Goal: Task Accomplishment & Management: Use online tool/utility

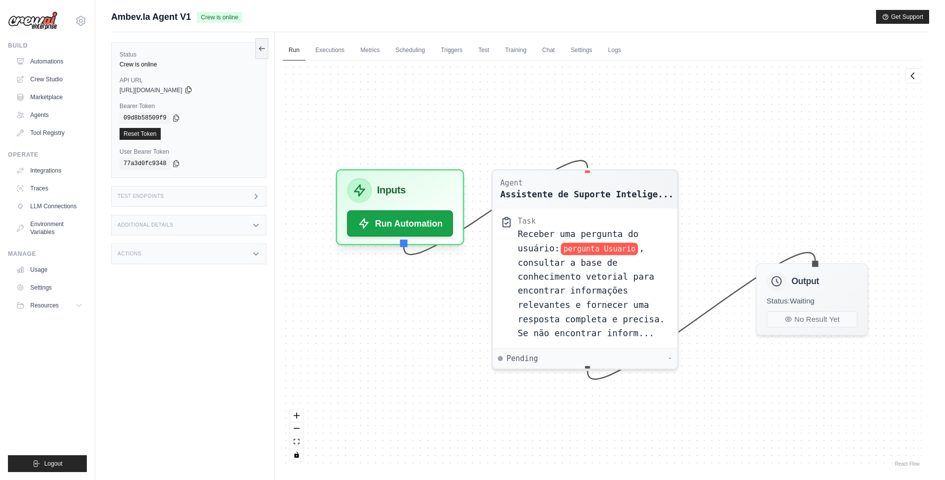
click at [191, 91] on icon at bounding box center [188, 90] width 5 height 6
click at [175, 117] on icon at bounding box center [176, 118] width 8 height 8
click at [171, 197] on div "Test Endpoints" at bounding box center [188, 196] width 155 height 21
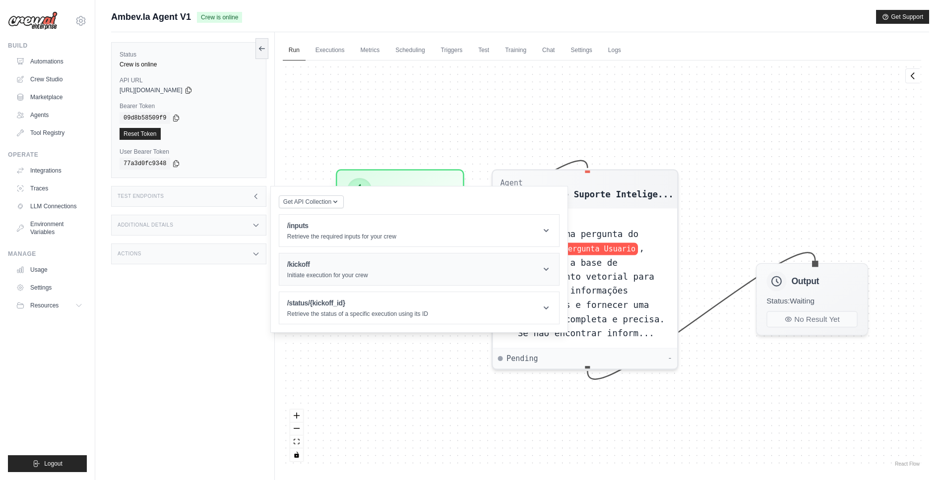
click at [414, 272] on header "/kickoff Initiate execution for your crew" at bounding box center [419, 270] width 280 height 32
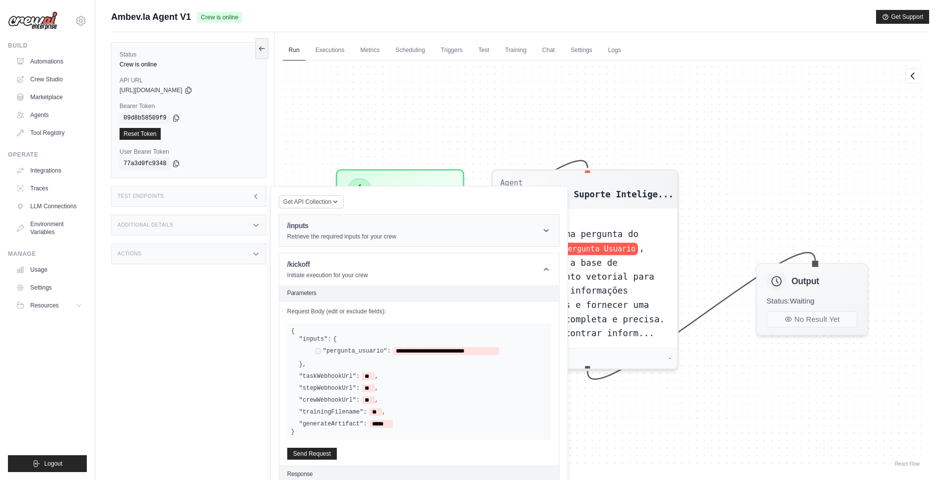
click at [360, 240] on p "Retrieve the required inputs for your crew" at bounding box center [341, 237] width 109 height 8
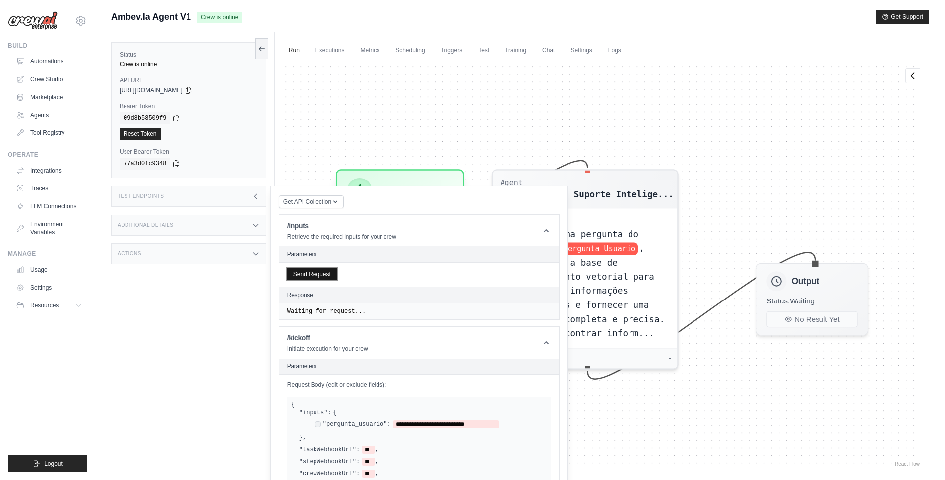
click at [314, 276] on button "Send Request" at bounding box center [312, 274] width 50 height 12
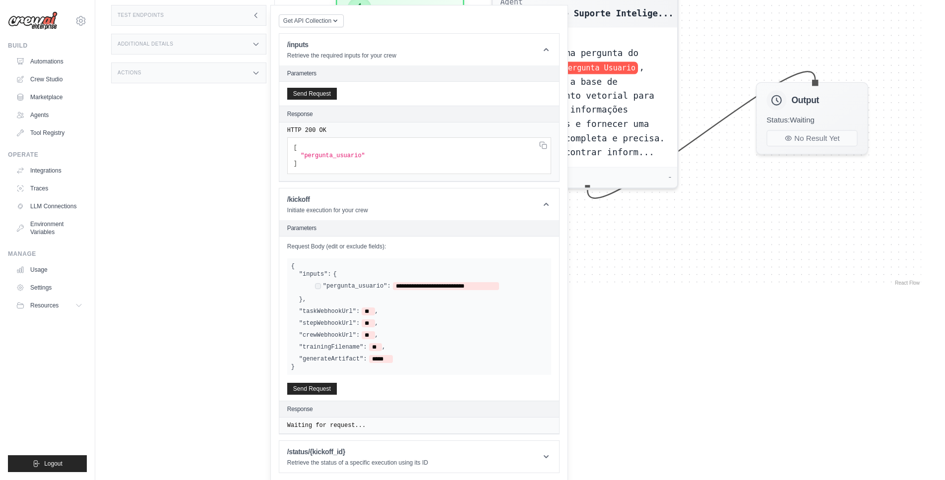
scroll to position [183, 0]
click at [317, 387] on button "Send Request" at bounding box center [312, 387] width 50 height 12
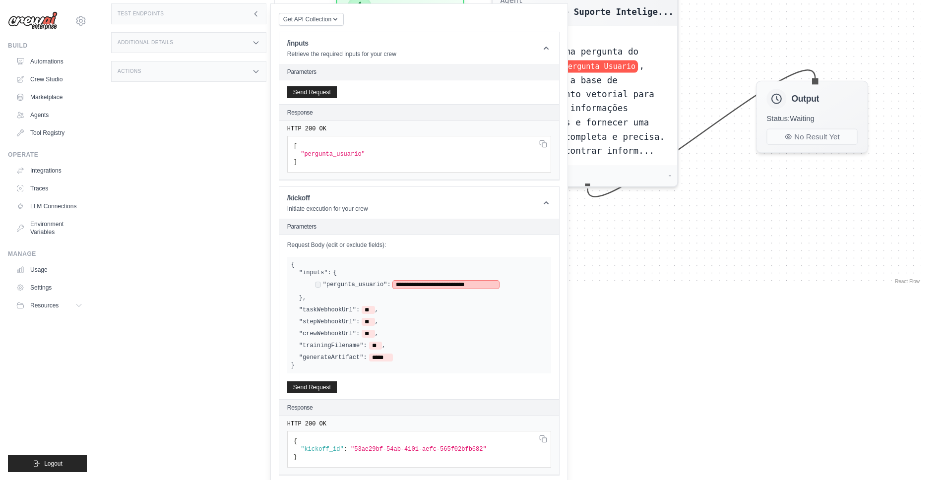
click at [447, 286] on span "**********" at bounding box center [446, 285] width 106 height 8
click at [395, 286] on span "**********" at bounding box center [446, 285] width 106 height 8
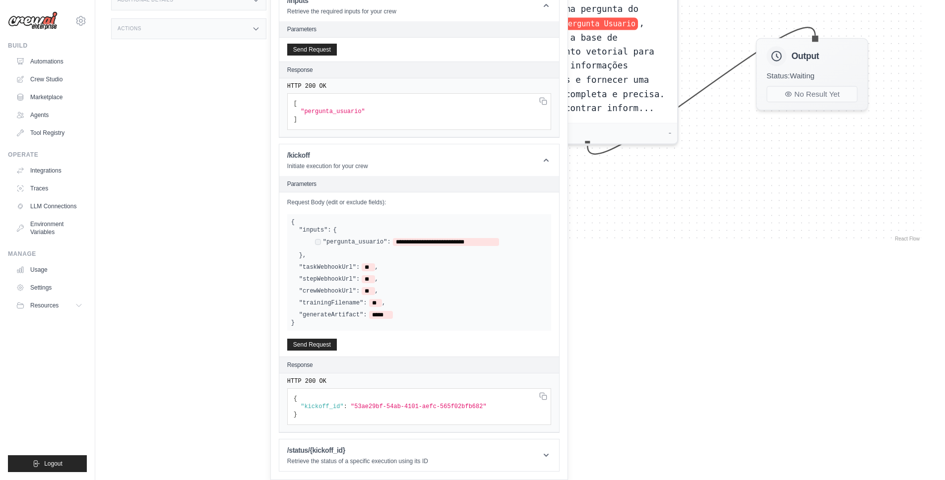
scroll to position [22, 0]
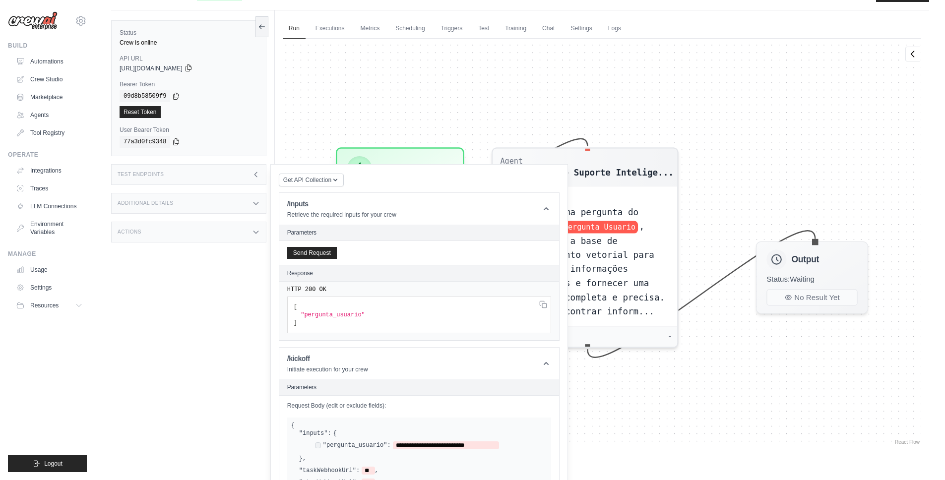
click at [192, 69] on icon at bounding box center [189, 68] width 8 height 8
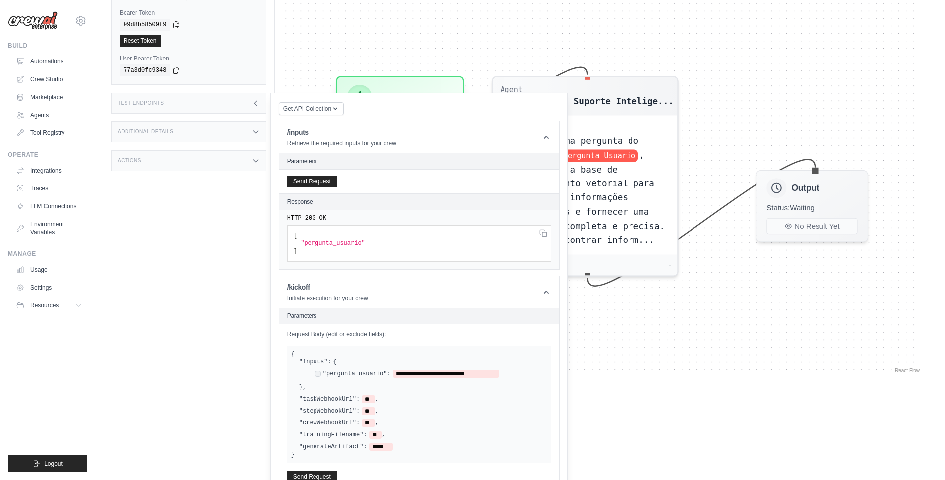
scroll to position [199, 0]
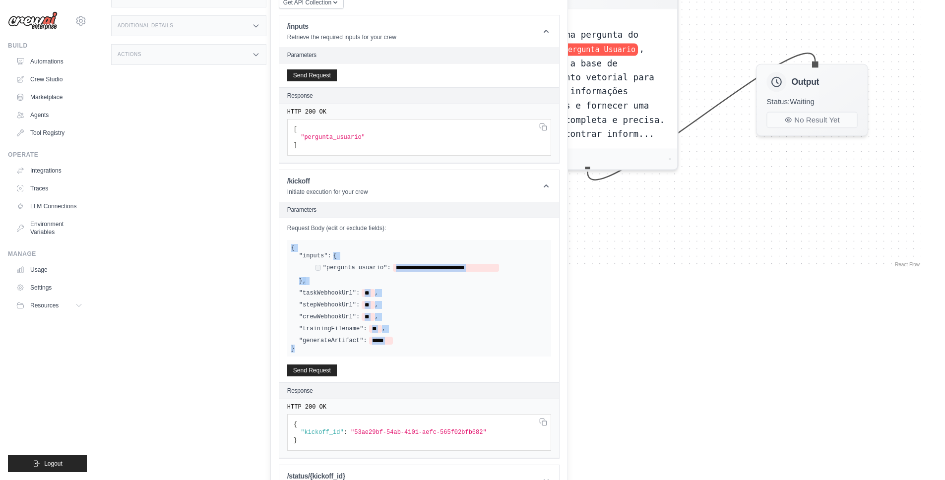
drag, startPoint x: 302, startPoint y: 350, endPoint x: 291, endPoint y: 242, distance: 108.7
click at [291, 242] on div "**********" at bounding box center [419, 298] width 264 height 117
copy div "**********"
click at [335, 242] on div "**********" at bounding box center [419, 298] width 264 height 117
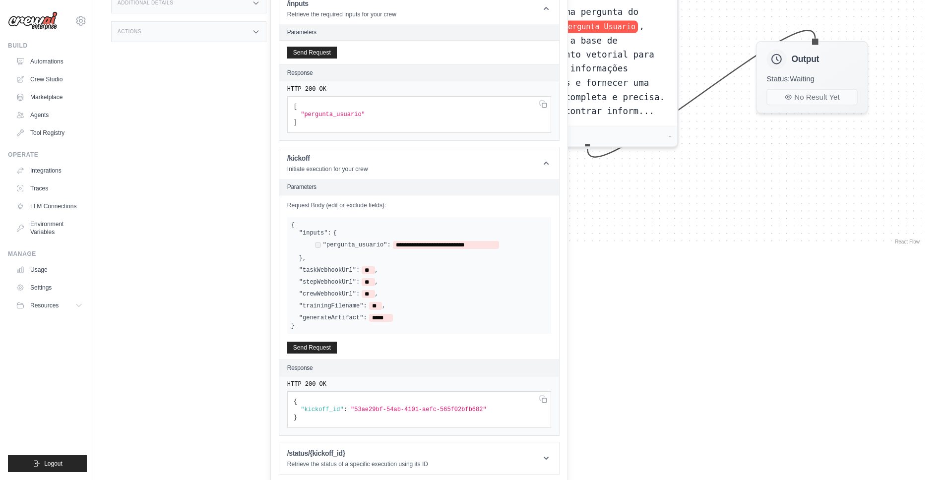
scroll to position [225, 0]
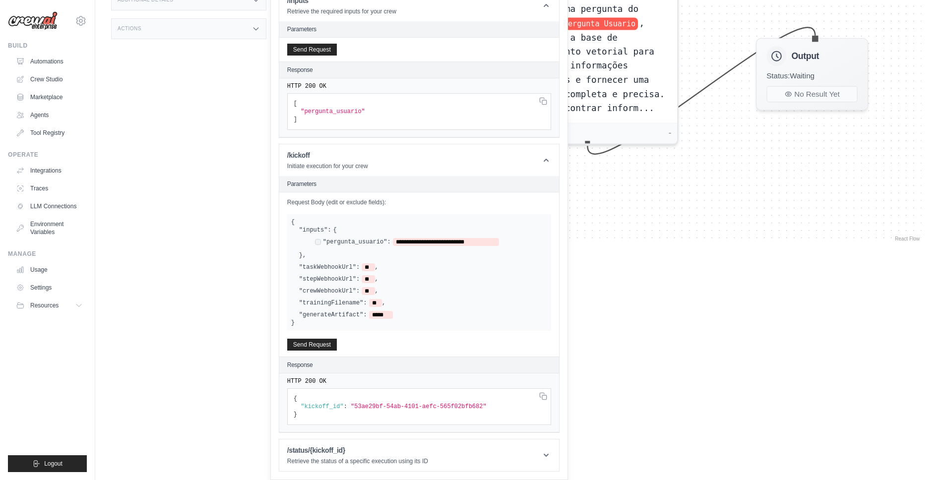
click at [300, 230] on label ""inputs":" at bounding box center [315, 230] width 32 height 8
drag, startPoint x: 298, startPoint y: 229, endPoint x: 318, endPoint y: 229, distance: 20.3
click at [318, 229] on div "**********" at bounding box center [419, 272] width 256 height 93
drag, startPoint x: 316, startPoint y: 229, endPoint x: 307, endPoint y: 228, distance: 9.4
click at [307, 228] on label ""inputs":" at bounding box center [315, 230] width 32 height 8
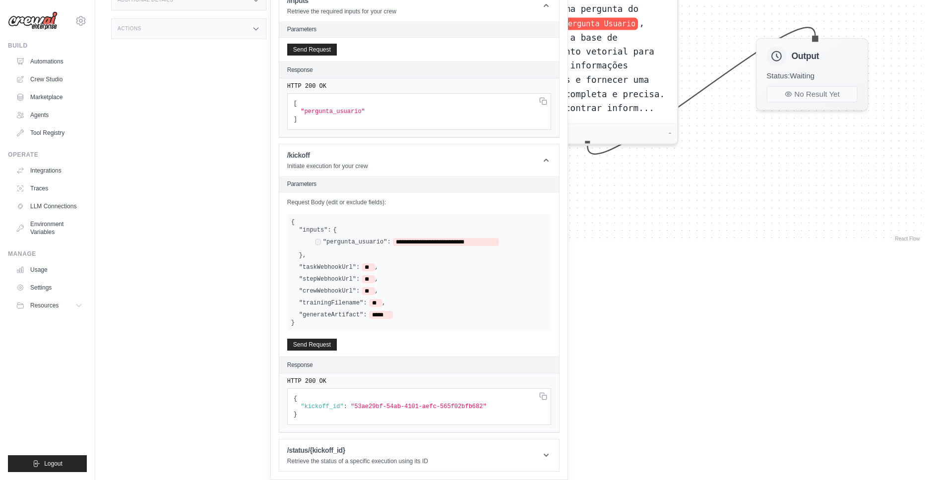
drag, startPoint x: 291, startPoint y: 227, endPoint x: 329, endPoint y: 227, distance: 38.7
click at [329, 227] on div "**********" at bounding box center [419, 272] width 256 height 93
click at [320, 230] on label ""inputs":" at bounding box center [315, 230] width 32 height 8
drag, startPoint x: 320, startPoint y: 230, endPoint x: 348, endPoint y: 227, distance: 27.5
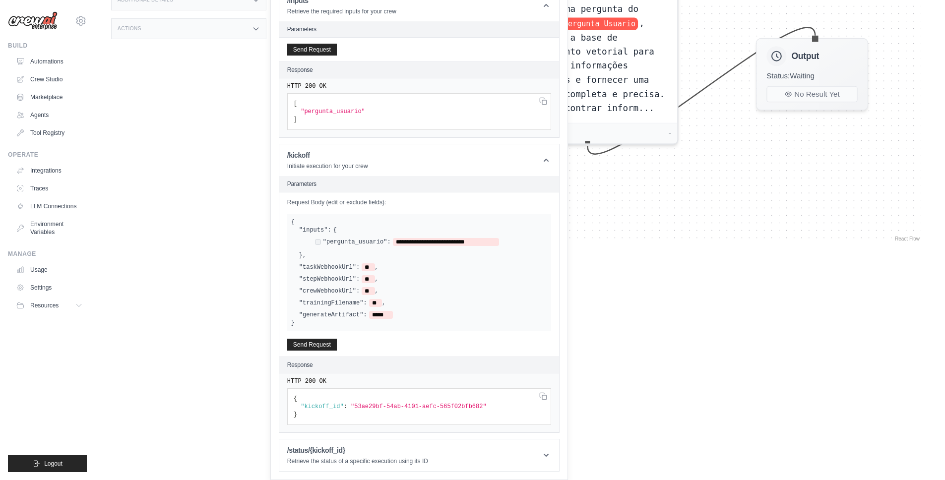
click at [321, 230] on label ""inputs":" at bounding box center [315, 230] width 32 height 8
drag, startPoint x: 348, startPoint y: 227, endPoint x: 298, endPoint y: 233, distance: 50.0
click at [298, 233] on div "**********" at bounding box center [419, 272] width 256 height 93
click at [337, 227] on div "**********" at bounding box center [423, 242] width 248 height 33
drag, startPoint x: 309, startPoint y: 230, endPoint x: 337, endPoint y: 229, distance: 27.8
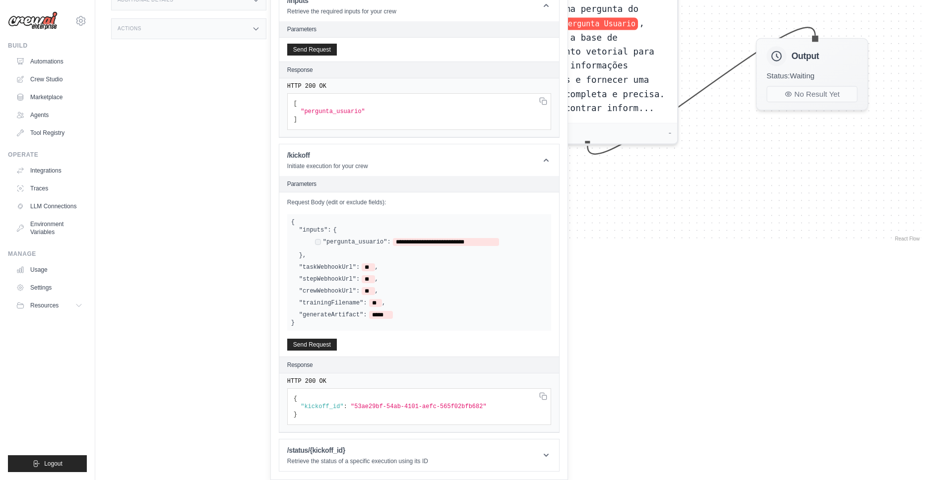
click at [337, 229] on div "**********" at bounding box center [423, 242] width 248 height 33
drag, startPoint x: 302, startPoint y: 227, endPoint x: 367, endPoint y: 229, distance: 65.0
click at [367, 229] on div "**********" at bounding box center [419, 272] width 256 height 93
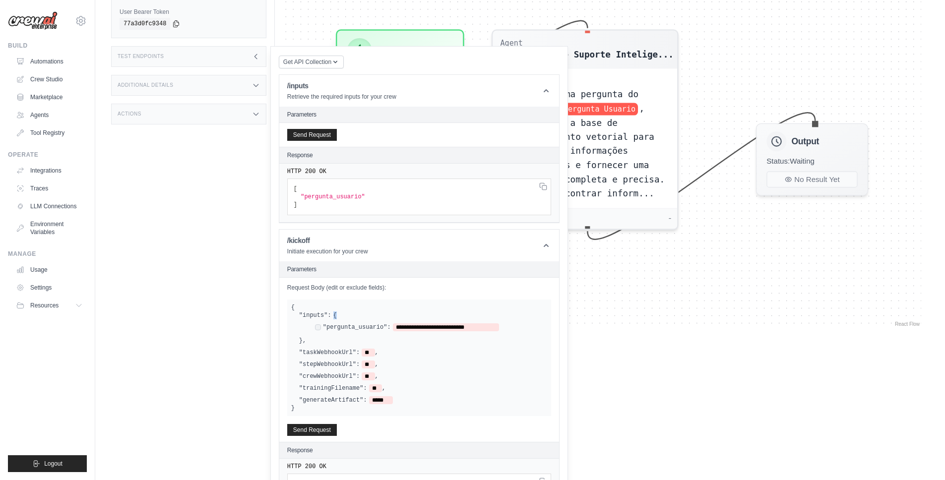
scroll to position [120, 0]
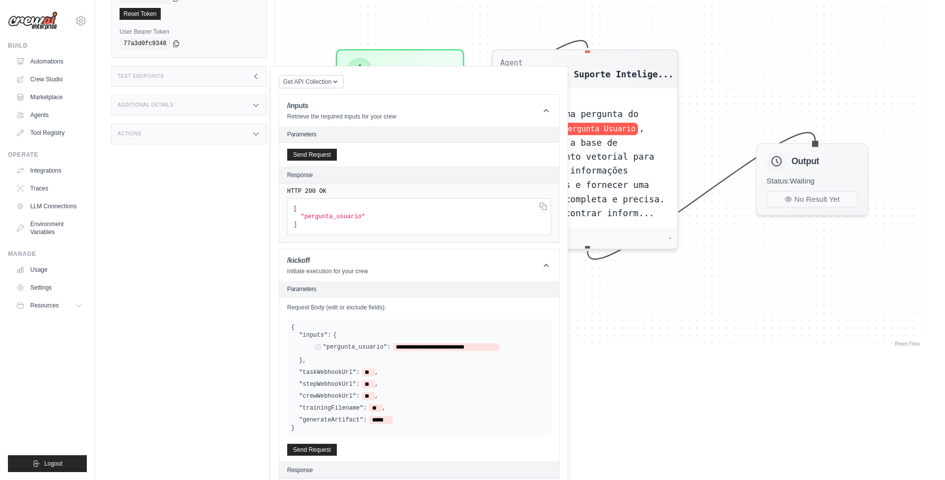
click at [231, 134] on div "Actions" at bounding box center [188, 134] width 155 height 21
click at [184, 105] on div "Additional Details" at bounding box center [188, 105] width 155 height 21
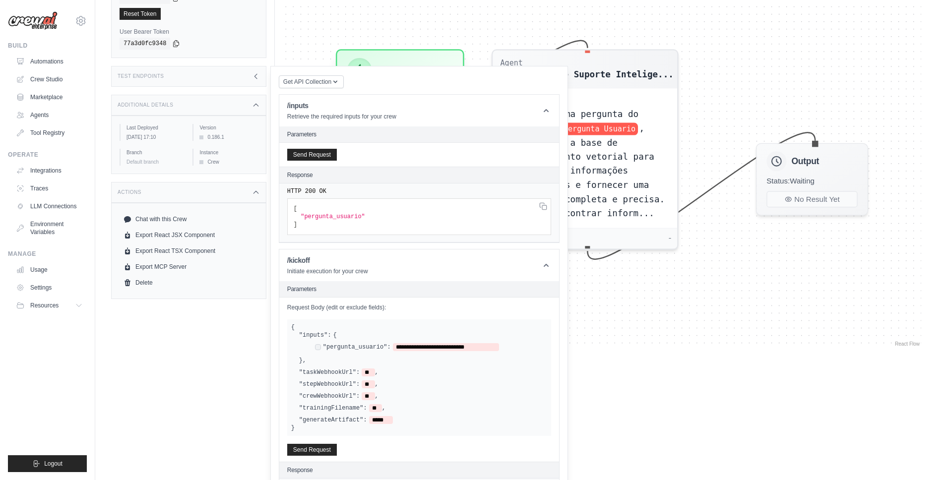
click at [177, 73] on div "Test Endpoints" at bounding box center [188, 76] width 155 height 21
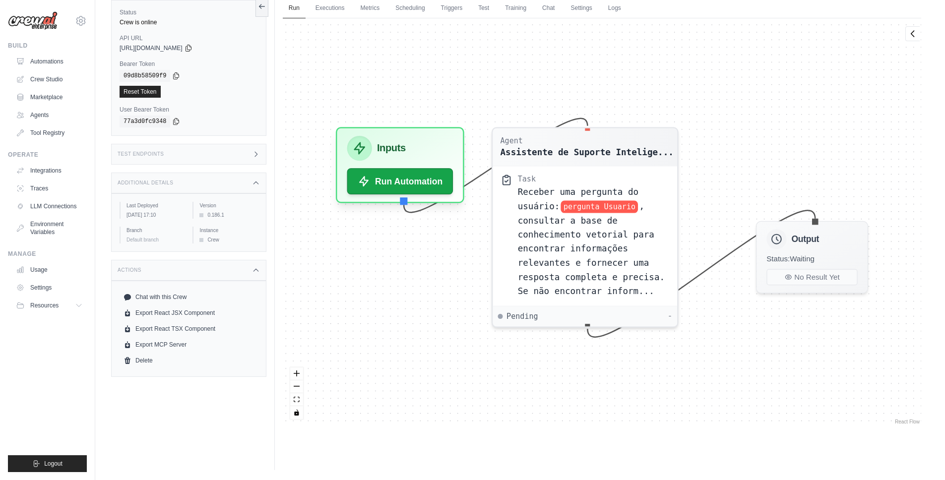
click at [171, 158] on div "Test Endpoints" at bounding box center [188, 154] width 155 height 21
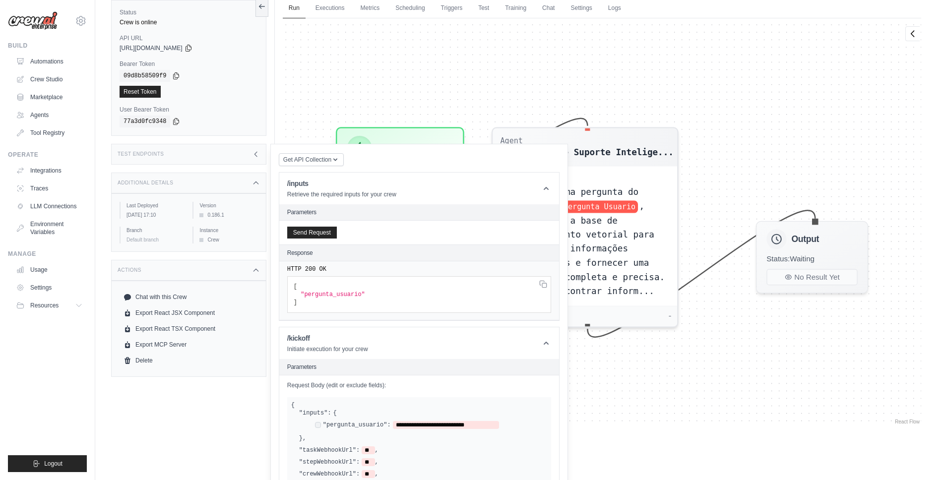
scroll to position [120, 0]
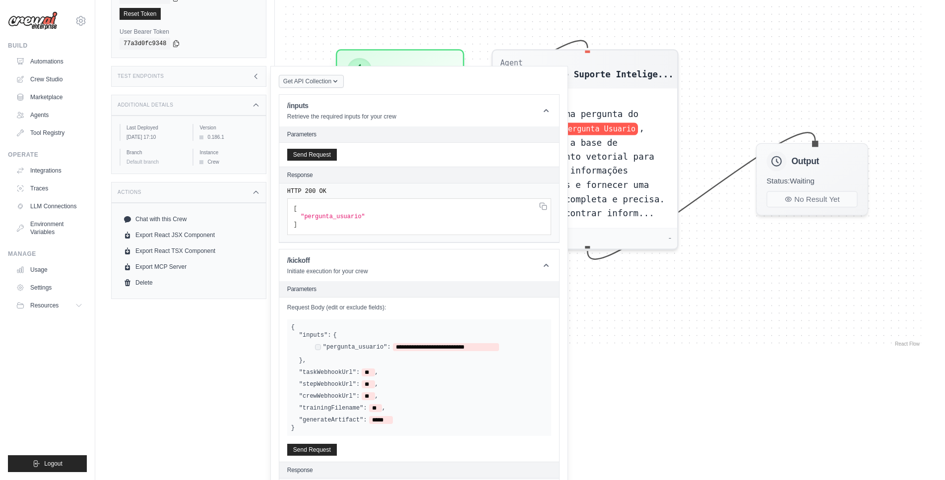
click at [330, 88] on div "Get API Collection" at bounding box center [311, 81] width 65 height 14
click at [332, 76] on button "Get API Collection" at bounding box center [311, 81] width 65 height 13
click at [319, 105] on div "Postman API Collection" at bounding box center [334, 108] width 95 height 16
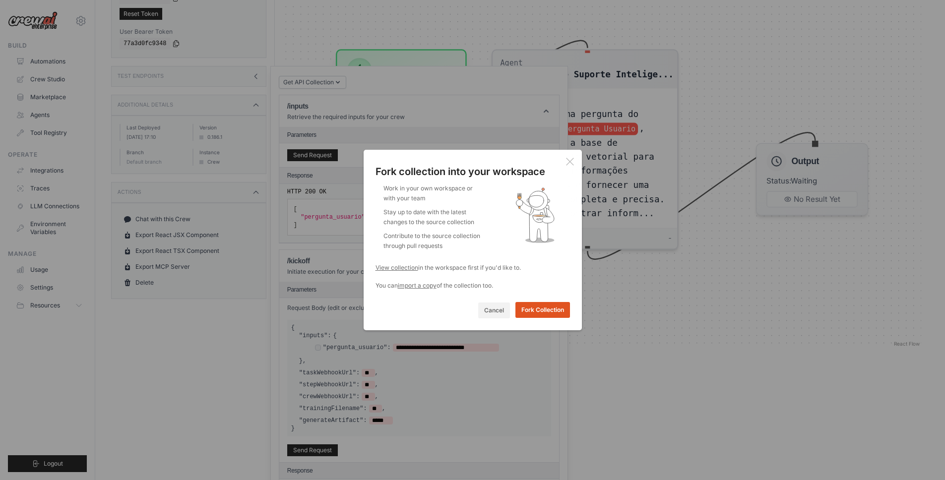
click at [540, 313] on button "Fork Collection" at bounding box center [542, 310] width 55 height 16
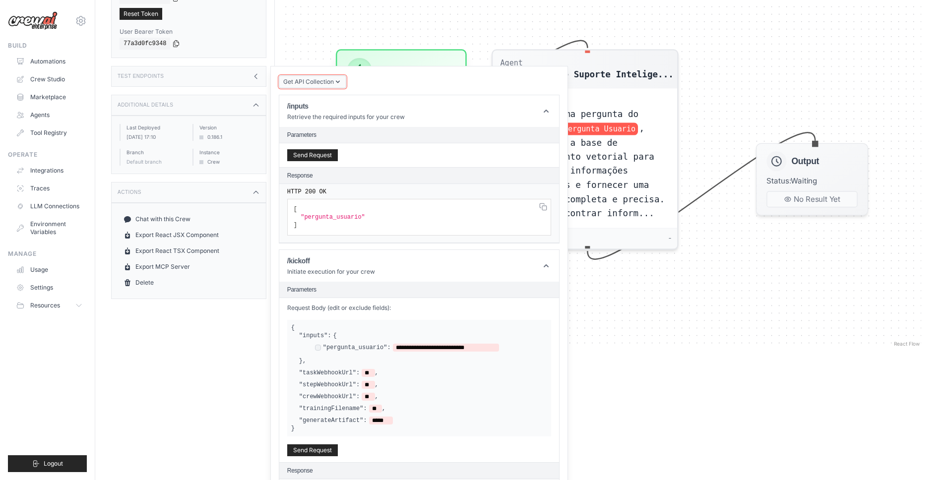
click at [334, 75] on button "Get API Collection" at bounding box center [312, 81] width 67 height 13
click at [327, 106] on div "Postman API Collection" at bounding box center [334, 109] width 95 height 16
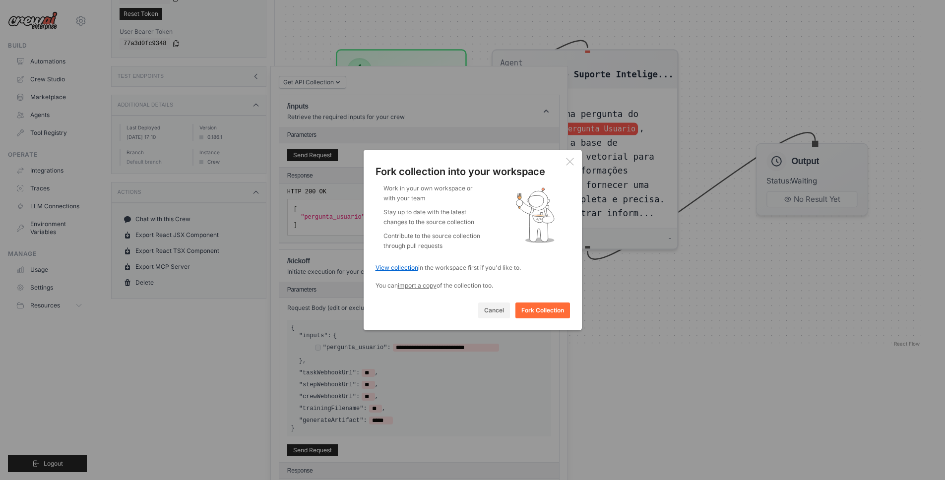
click at [404, 269] on link "View collection" at bounding box center [397, 267] width 43 height 7
click at [486, 312] on button "Cancel" at bounding box center [494, 310] width 32 height 16
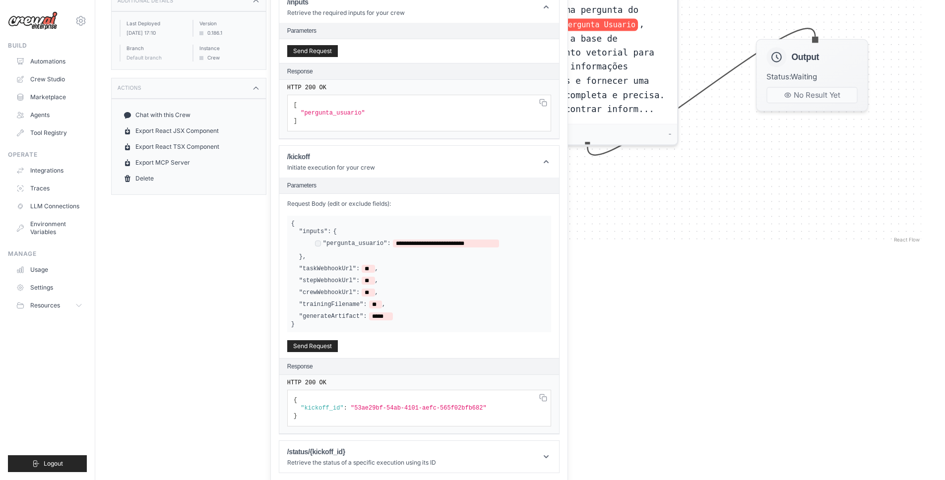
scroll to position [225, 0]
click at [549, 457] on icon at bounding box center [546, 456] width 10 height 10
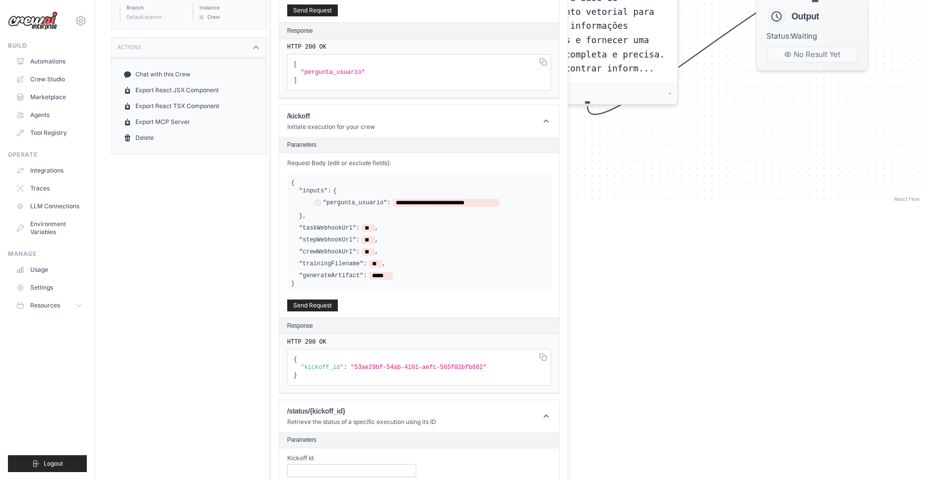
scroll to position [329, 0]
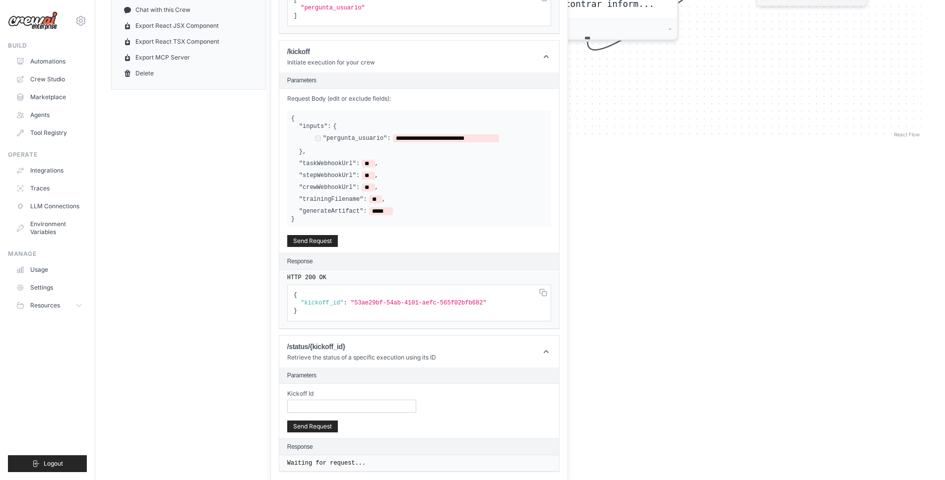
click at [314, 412] on div "Kickoff Id Send Request" at bounding box center [419, 411] width 280 height 55
click at [315, 408] on input "Kickoff Id" at bounding box center [351, 406] width 129 height 13
paste input "**********"
type input "**********"
click at [317, 426] on button "Send Request" at bounding box center [312, 426] width 51 height 12
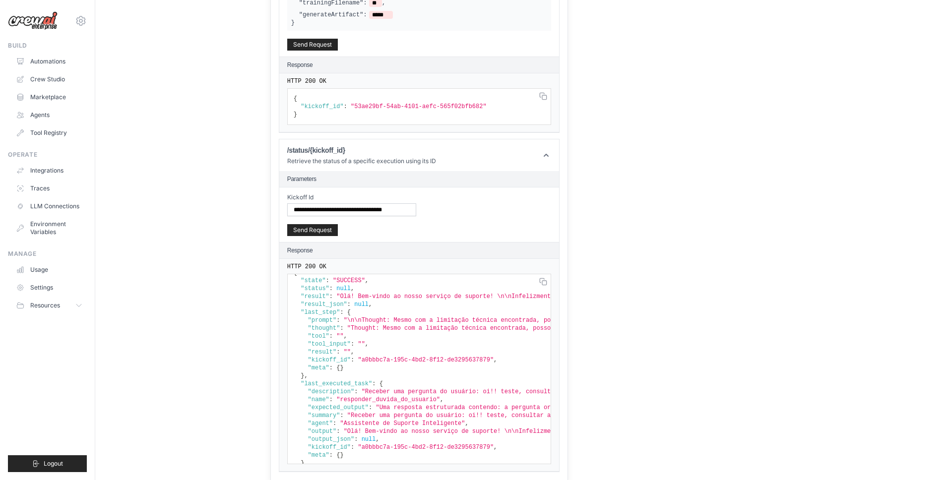
scroll to position [0, 0]
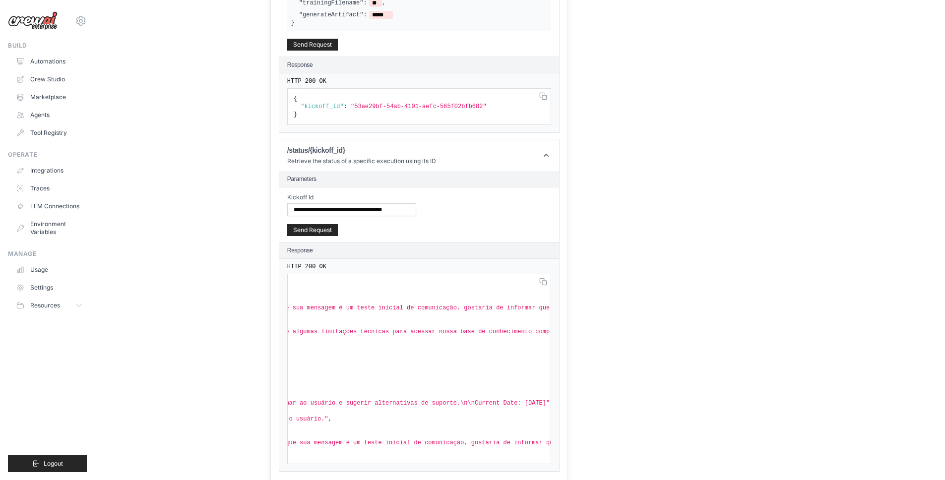
drag, startPoint x: 358, startPoint y: 307, endPoint x: 563, endPoint y: 302, distance: 204.4
click at [563, 302] on div "Get API Collection Postman API Collection /inputs Retrieve the required inputs …" at bounding box center [419, 70] width 298 height 821
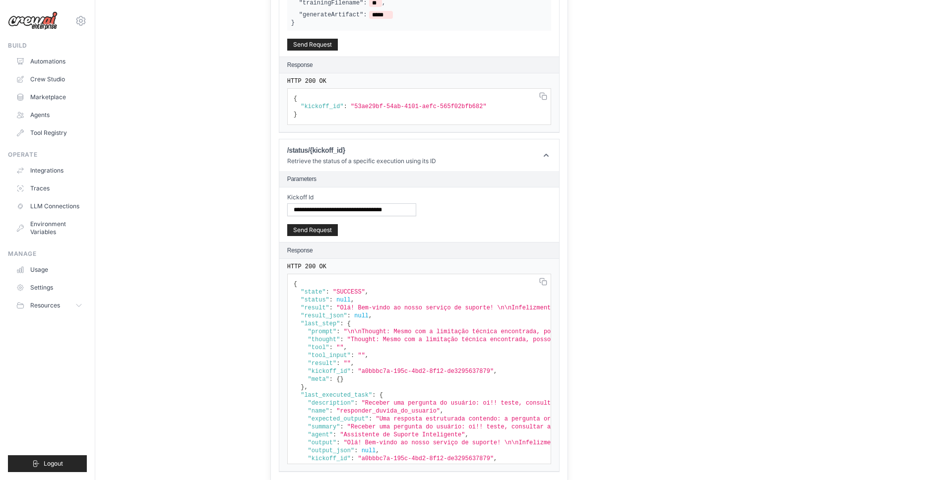
click at [317, 369] on span ""kickoff_id"" at bounding box center [329, 371] width 43 height 7
click at [383, 318] on pre "{ "state" : "SUCCESS" , "status" : null , "result" : "Olá! Bem-vindo ao nosso s…" at bounding box center [419, 369] width 264 height 191
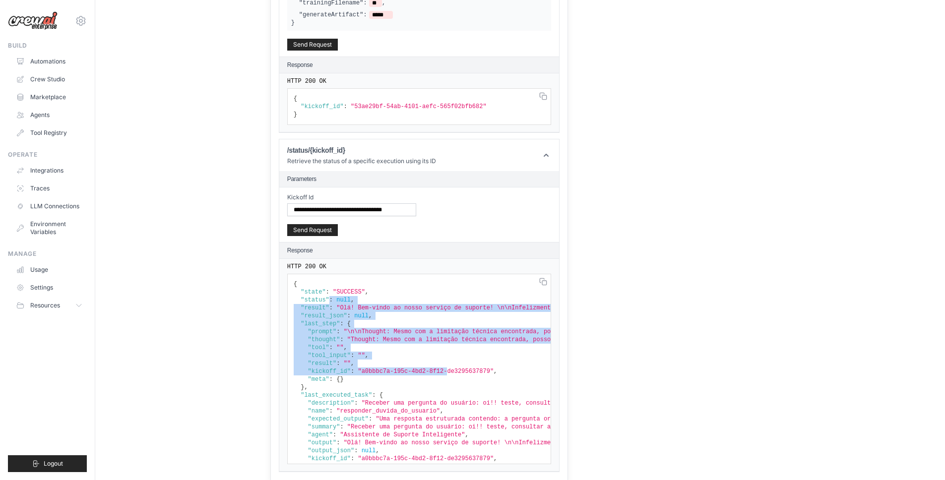
drag, startPoint x: 329, startPoint y: 300, endPoint x: 446, endPoint y: 373, distance: 137.9
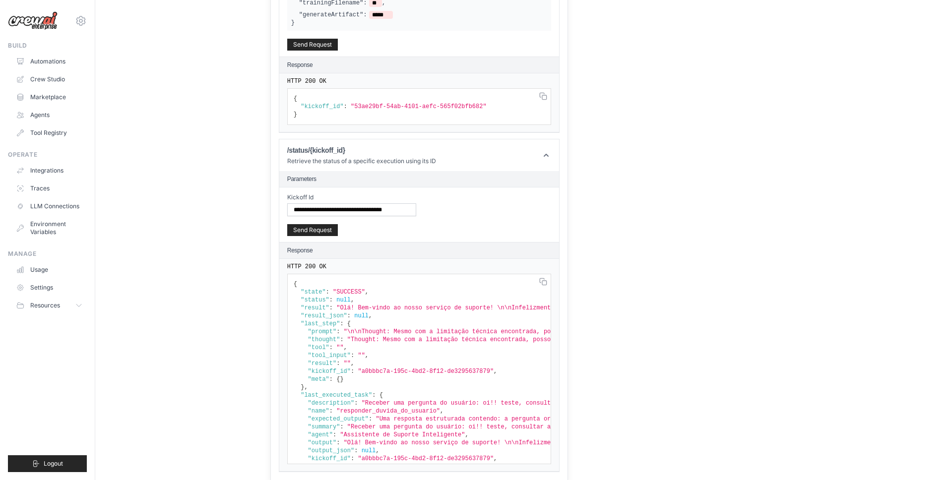
click at [436, 376] on pre "{ "state" : "SUCCESS" , "status" : null , "result" : "Olá! Bem-vindo ao nosso s…" at bounding box center [419, 369] width 264 height 191
click at [50, 308] on span "Resources" at bounding box center [46, 306] width 30 height 8
click at [45, 340] on span "GitHub" at bounding box center [44, 338] width 19 height 8
click at [57, 319] on span "Documentation" at bounding box center [56, 322] width 43 height 8
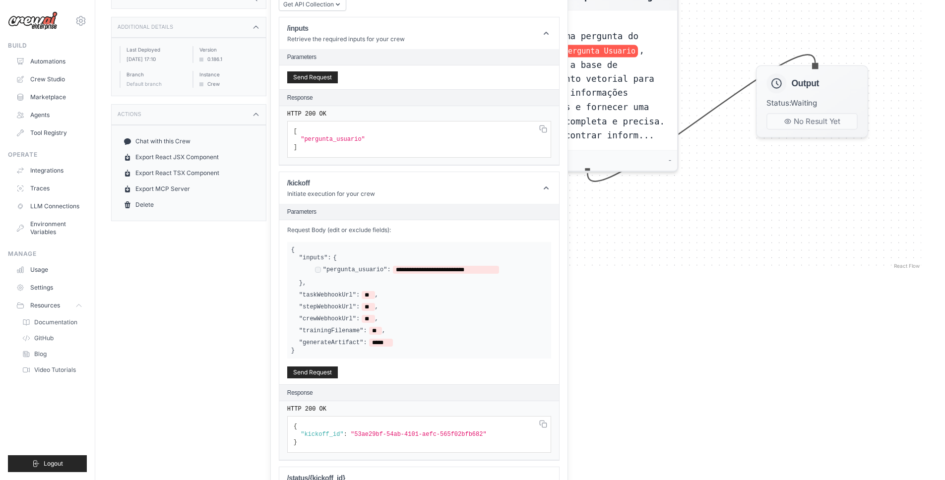
scroll to position [44, 0]
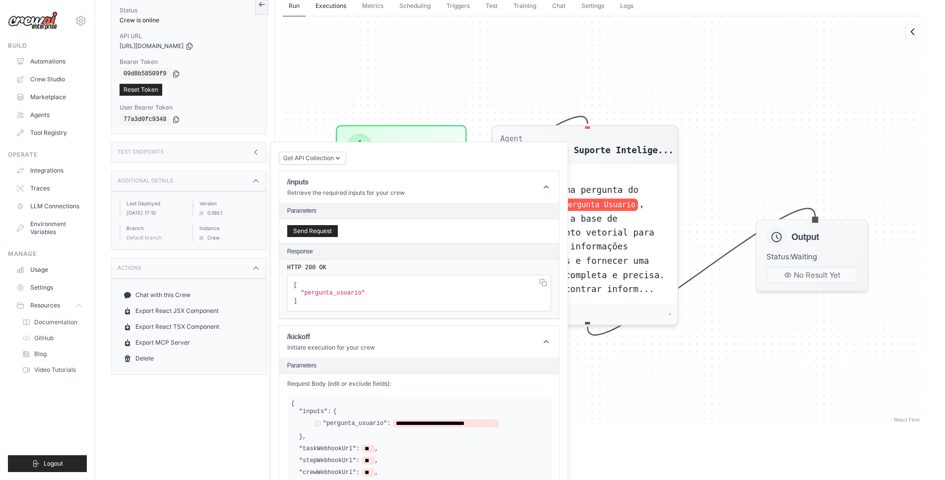
click at [344, 7] on link "Executions" at bounding box center [331, 6] width 43 height 21
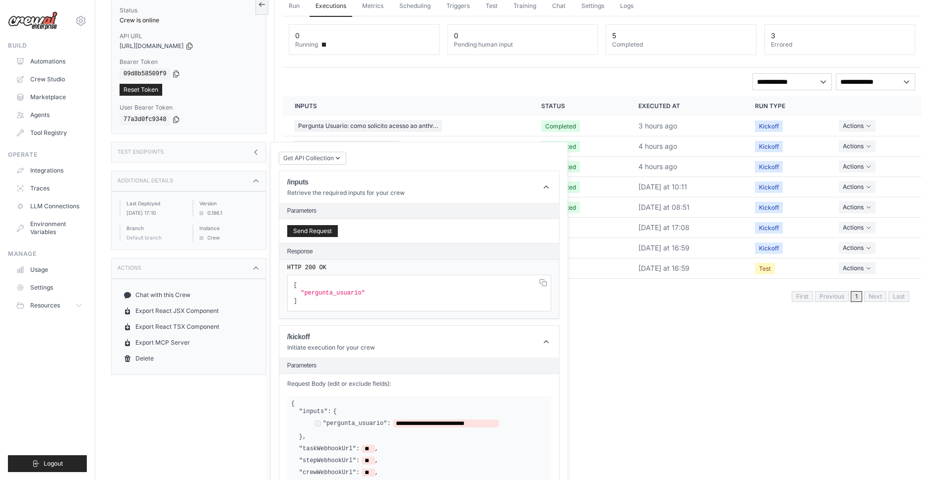
click at [252, 151] on icon at bounding box center [256, 152] width 8 height 8
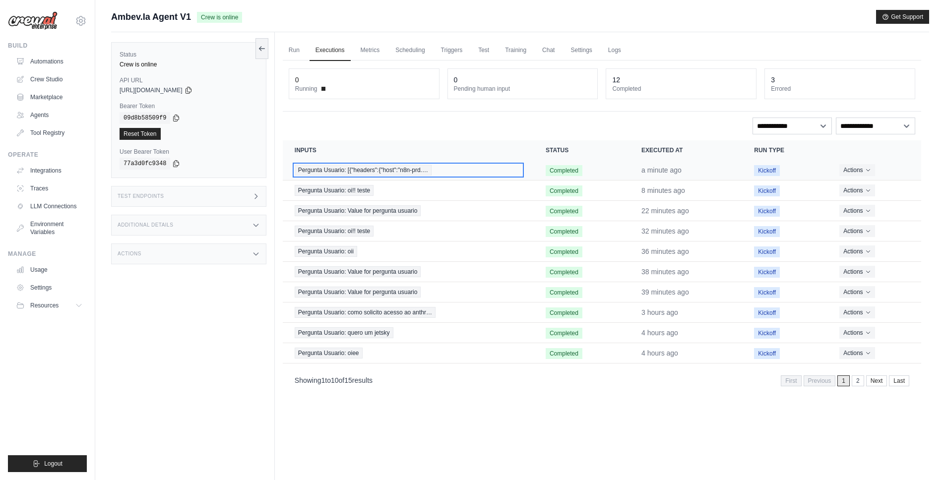
click at [456, 173] on div "Pergunta Usuario: [{"headers":{"host":"n8n-prd.…" at bounding box center [408, 170] width 227 height 11
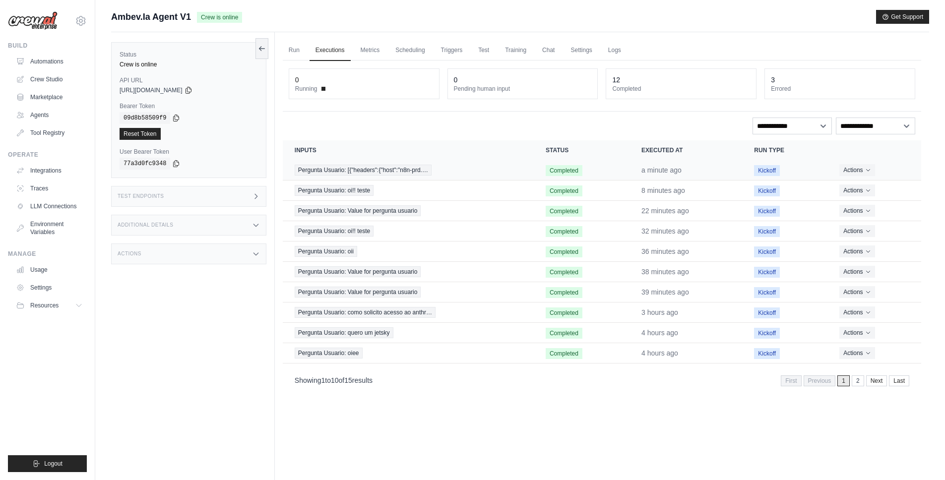
click at [525, 174] on td "Pergunta Usuario: [{"headers":{"host":"n8n-prd.…" at bounding box center [408, 170] width 251 height 20
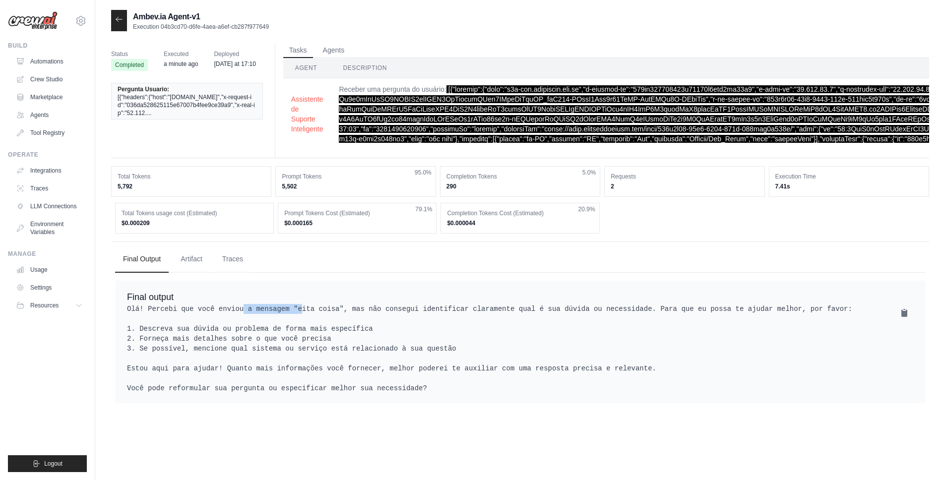
drag, startPoint x: 244, startPoint y: 317, endPoint x: 302, endPoint y: 318, distance: 57.6
click at [302, 318] on pre "Olá! Percebi que você enviou a mensagem "eita coisa", mas não consegui identifi…" at bounding box center [520, 348] width 786 height 89
drag, startPoint x: 326, startPoint y: 318, endPoint x: 343, endPoint y: 317, distance: 17.4
click at [343, 317] on pre "Olá! Percebi que você enviou a mensagem "eita coisa", mas não consegui identifi…" at bounding box center [520, 348] width 786 height 89
click at [234, 380] on pre "Olá! Percebi que você enviou a mensagem "eita coisa", mas não consegui identifi…" at bounding box center [520, 348] width 786 height 89
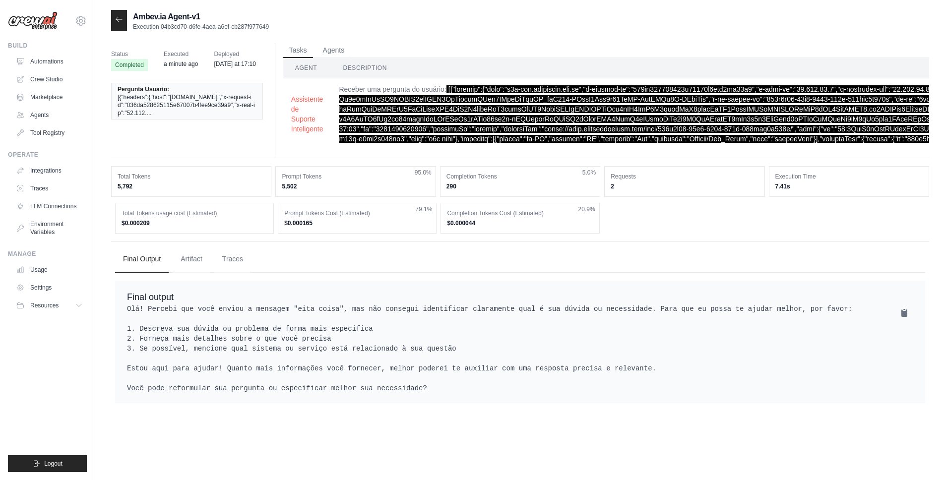
drag, startPoint x: 167, startPoint y: 327, endPoint x: 473, endPoint y: 398, distance: 313.8
click at [473, 393] on pre "Olá! Percebi que você enviou a mensagem "eita coisa", mas não consegui identifi…" at bounding box center [520, 348] width 786 height 89
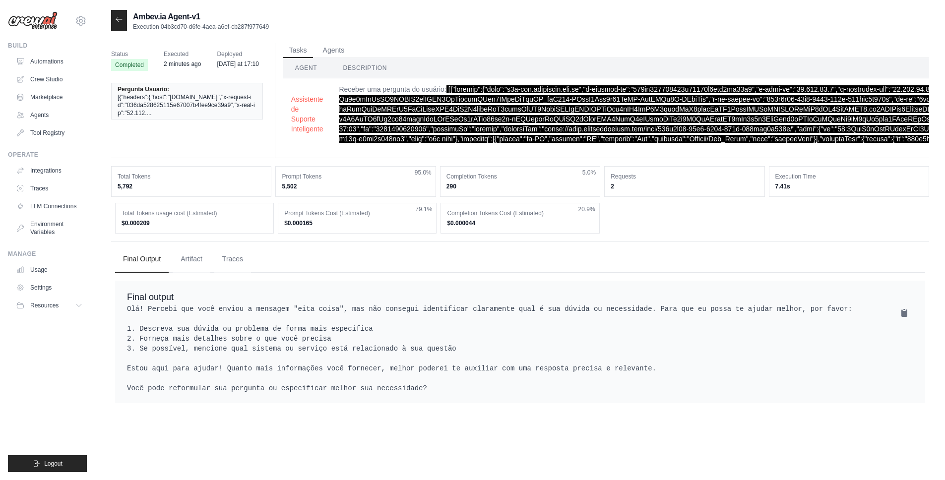
click at [479, 358] on pre "Olá! Percebi que você enviou a mensagem "eita coisa", mas não consegui identifi…" at bounding box center [520, 348] width 786 height 89
click at [272, 332] on pre "Olá! Percebi que você enviou a mensagem "eita coisa", mas não consegui identifi…" at bounding box center [520, 348] width 786 height 89
drag, startPoint x: 154, startPoint y: 317, endPoint x: 516, endPoint y: 396, distance: 371.1
click at [516, 393] on pre "Olá! Percebi que você enviou a mensagem "eita coisa", mas não consegui identifi…" at bounding box center [520, 348] width 786 height 89
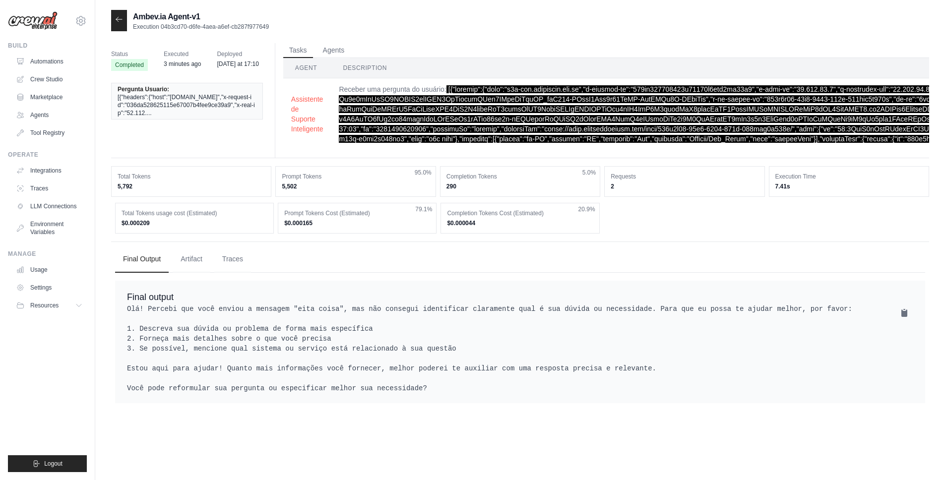
drag, startPoint x: 133, startPoint y: 18, endPoint x: 241, endPoint y: 20, distance: 108.2
click at [241, 20] on h2 "Ambev.ia Agent-v1" at bounding box center [201, 17] width 136 height 12
drag, startPoint x: 435, startPoint y: 395, endPoint x: 367, endPoint y: 393, distance: 68.5
click at [367, 393] on pre "Olá! Percebi que você enviou a mensagem "eita coisa", mas não consegui identifi…" at bounding box center [520, 348] width 786 height 89
click at [380, 393] on pre "Olá! Percebi que você enviou a mensagem "eita coisa", mas não consegui identifi…" at bounding box center [520, 348] width 786 height 89
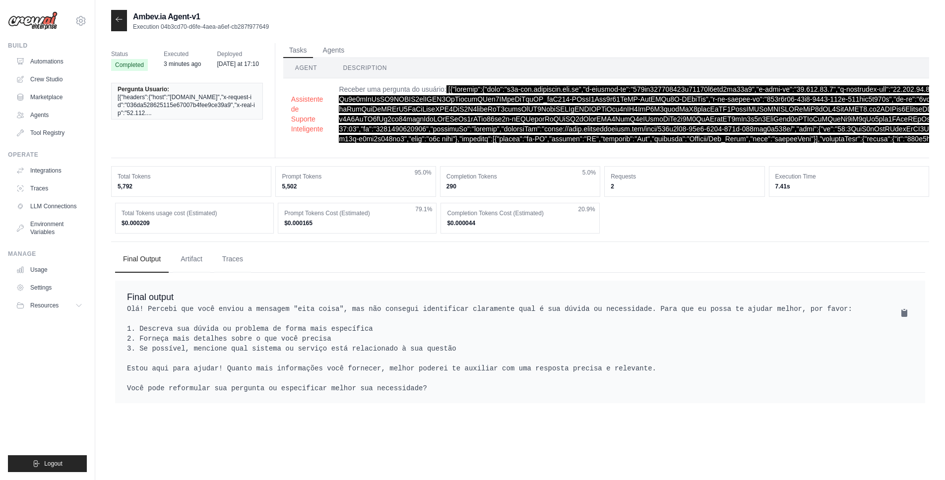
drag, startPoint x: 127, startPoint y: 304, endPoint x: 517, endPoint y: 430, distance: 409.5
click at [517, 430] on div "Ambev.ia Agent-v1 Execution 04b3cd70-d6fe-4aea-a6ef-cb287f977649 Status Complet…" at bounding box center [520, 250] width 818 height 480
